Goal: Contribute content

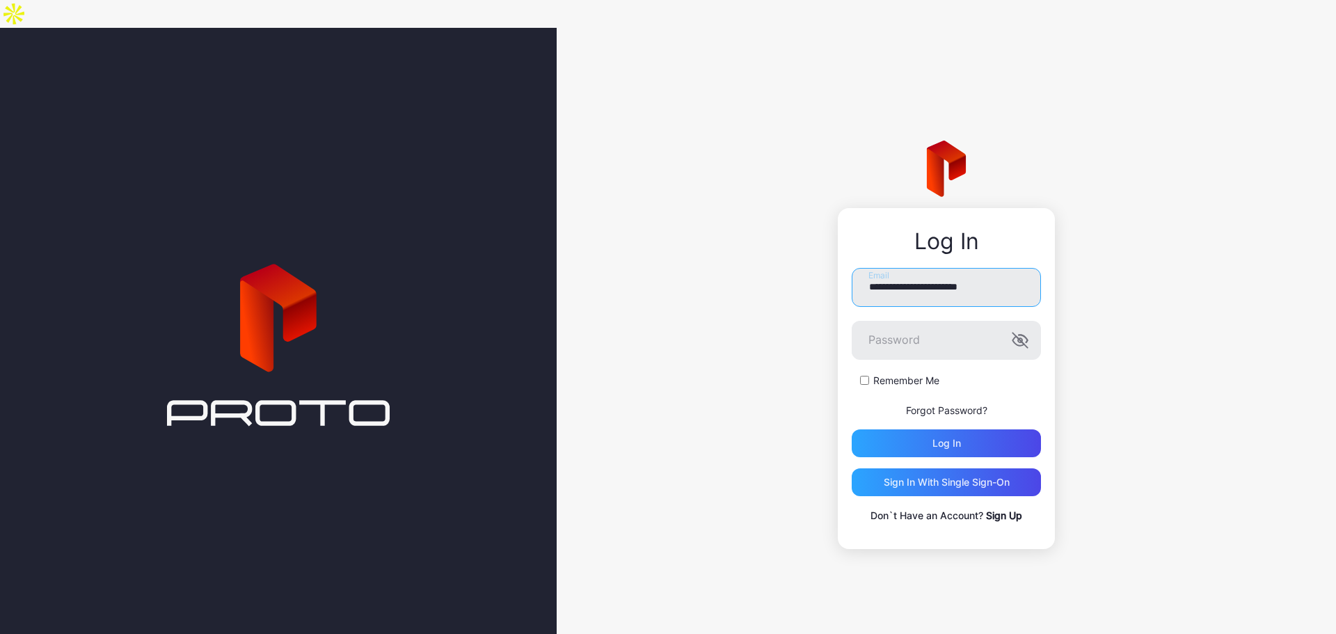
type input "**********"
click at [851, 429] on button "Log in" at bounding box center [945, 443] width 189 height 28
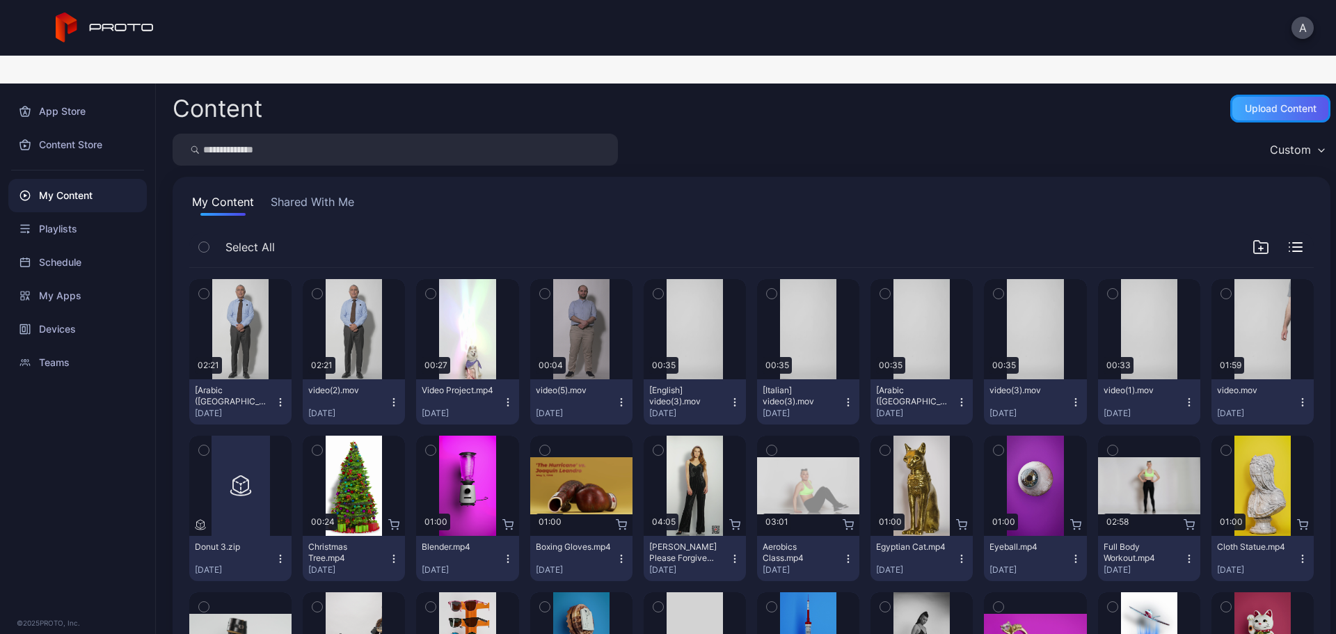
click at [1267, 103] on div "Upload Content" at bounding box center [1280, 108] width 72 height 11
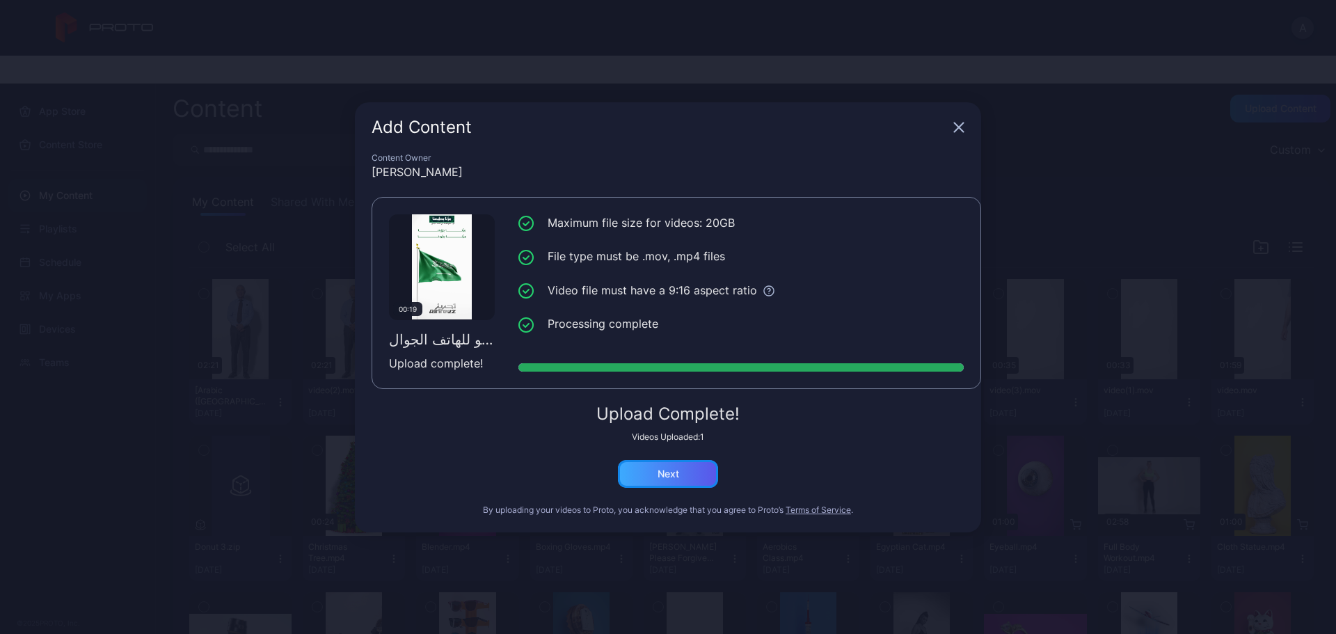
click at [670, 478] on div "Next" at bounding box center [668, 473] width 22 height 11
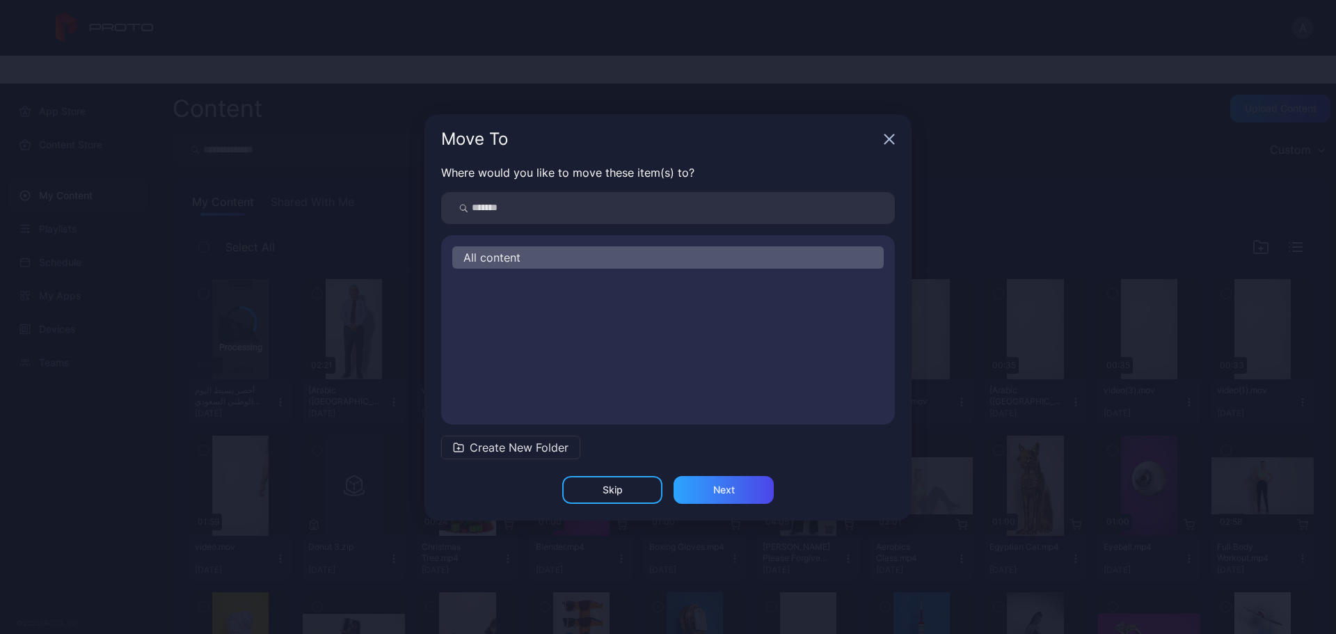
click at [532, 262] on div "All content" at bounding box center [667, 257] width 431 height 22
click at [722, 488] on div "Next" at bounding box center [724, 489] width 22 height 11
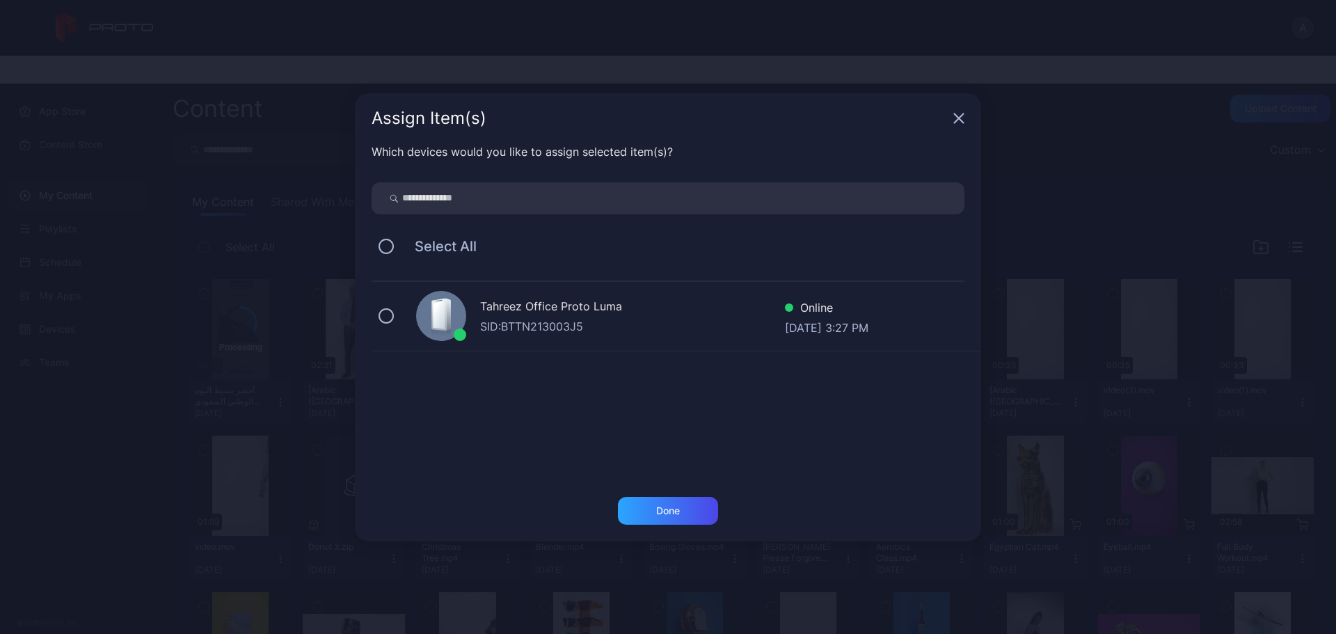
click at [524, 320] on div "SID: BTTN213003J5" at bounding box center [632, 326] width 305 height 17
click at [693, 508] on div "Done" at bounding box center [668, 511] width 100 height 28
